Goal: Find specific page/section: Find specific page/section

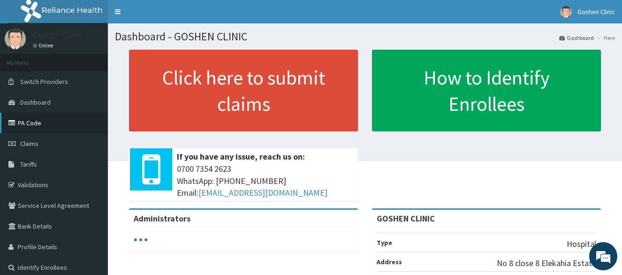
click at [32, 122] on link "PA Code" at bounding box center [54, 123] width 108 height 21
click at [16, 121] on icon at bounding box center [12, 123] width 9 height 7
click at [30, 127] on link "PA Code" at bounding box center [54, 123] width 108 height 21
